Goal: Task Accomplishment & Management: Manage account settings

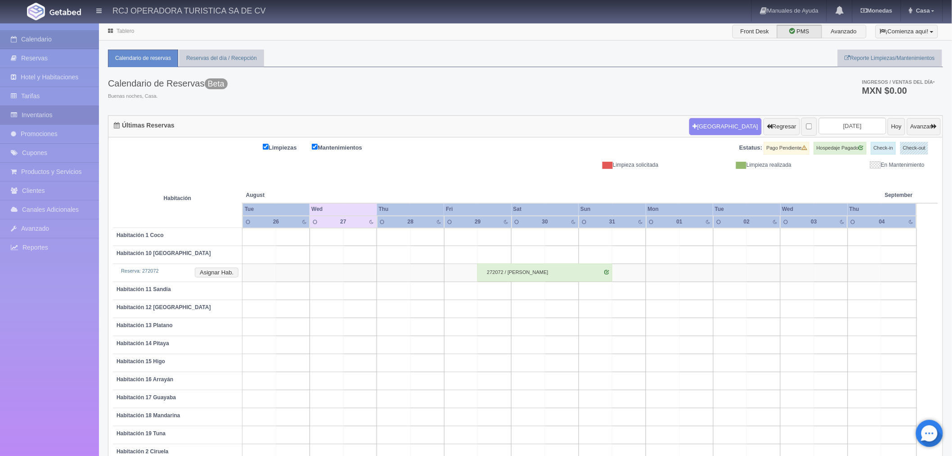
click at [36, 111] on link "Inventarios" at bounding box center [49, 115] width 99 height 18
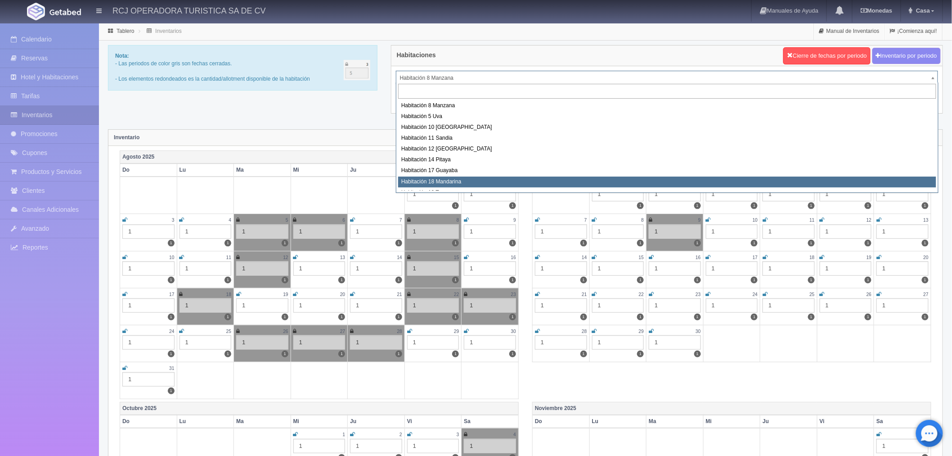
select select "1579"
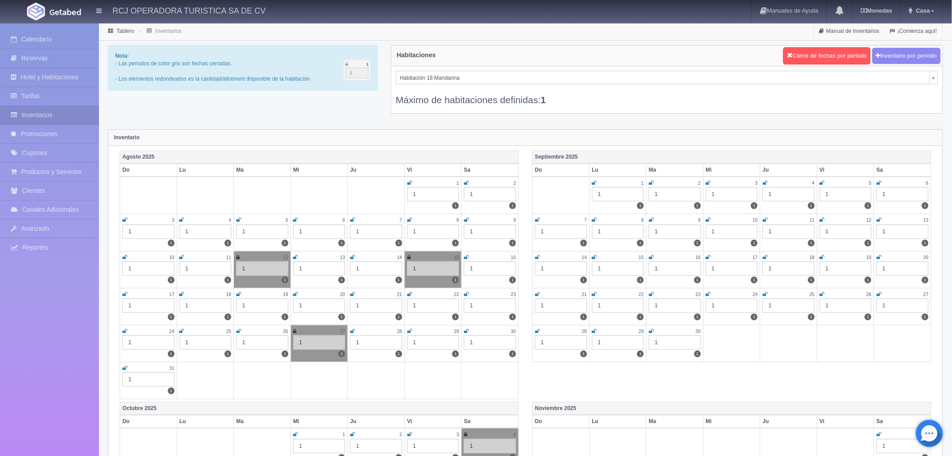
click at [353, 330] on icon at bounding box center [352, 330] width 5 height 5
click at [411, 329] on icon at bounding box center [409, 330] width 5 height 5
